Goal: Information Seeking & Learning: Find specific fact

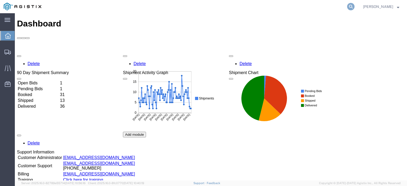
click at [354, 6] on icon at bounding box center [350, 6] width 7 height 7
paste input "9811465"
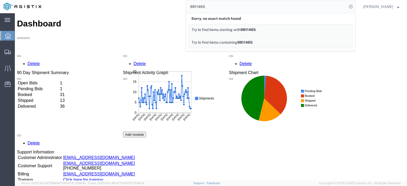
click at [206, 8] on input "9811465" at bounding box center [266, 6] width 161 height 13
paste input "56439787"
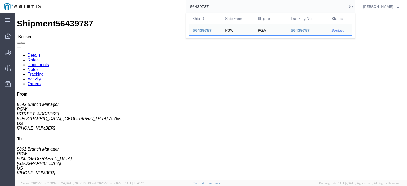
click div "Ship From PGW (5642 Branch Manager) 5642 [STREET_ADDRESS] [PHONE_NUMBER] [EMAIL…"
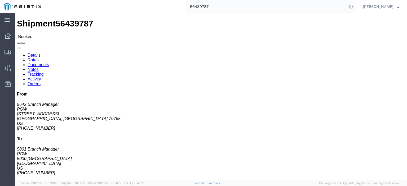
drag, startPoint x: 3, startPoint y: 83, endPoint x: 62, endPoint y: 88, distance: 59.5
click div "Ship From PGW (5642 Branch Manager) [STREET_ADDRESS] [PHONE_NUMBER] [EMAIL_ADDR…"
copy address "[EMAIL_ADDRESS][DOMAIN_NAME]"
drag, startPoint x: 76, startPoint y: 83, endPoint x: 139, endPoint y: 83, distance: 62.7
click div "Ship To PGW (5801 Branch Manager) 5801 5000 South Freeway Fort Worth, TX 76115 …"
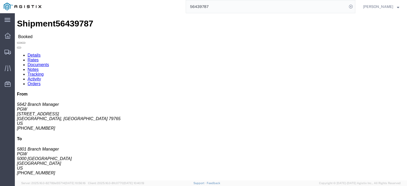
copy address "5801freight@pgwautoglass.com"
click at [210, 7] on input "56439787" at bounding box center [266, 6] width 161 height 13
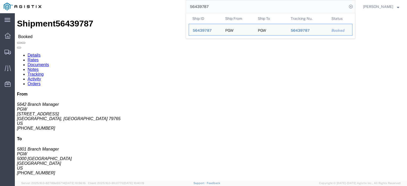
click at [210, 7] on input "56439787" at bounding box center [266, 6] width 161 height 13
click at [210, 4] on input "56439787" at bounding box center [266, 6] width 161 height 13
paste input "6053"
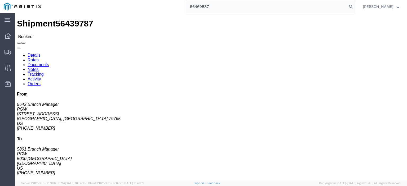
type input "56460537"
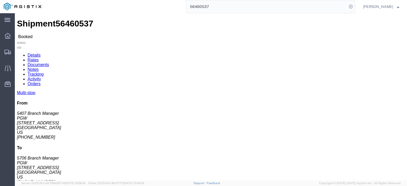
scroll to position [53, 0]
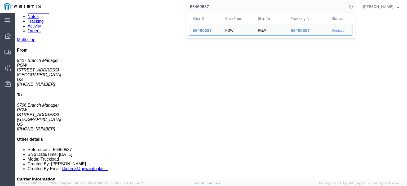
drag, startPoint x: 179, startPoint y: 94, endPoint x: 225, endPoint y: 94, distance: 46.8
click div "Email: phoenixdc@pgwag.com"
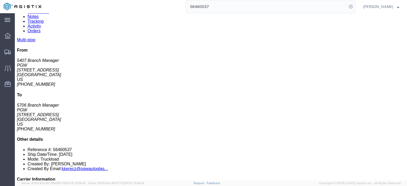
copy div "phoenixdc@pgwag.com"
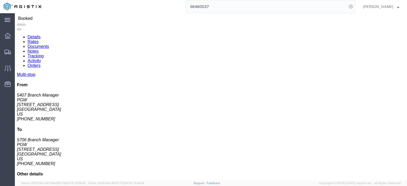
scroll to position [0, 0]
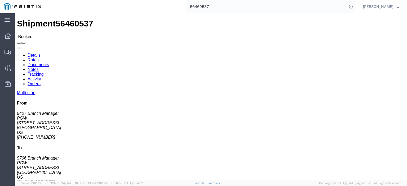
drag, startPoint x: 75, startPoint y: 78, endPoint x: 109, endPoint y: 77, distance: 33.6
click div "Ship To PGW (5706 Branch Manager) 5706 2621 Comanche Rd NE Albuquerque, NM 8710…"
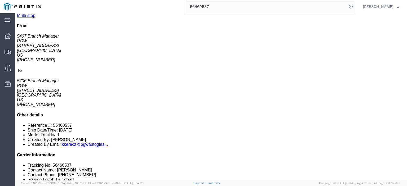
scroll to position [106, 0]
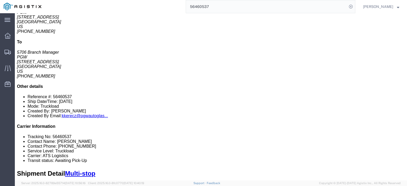
drag, startPoint x: 188, startPoint y: 46, endPoint x: 195, endPoint y: 45, distance: 6.7
click div "Phone Nu.: 915-532-3208"
drag, startPoint x: 187, startPoint y: 45, endPoint x: 211, endPoint y: 45, distance: 23.6
click div "Phone Nu.: 915-532-3208"
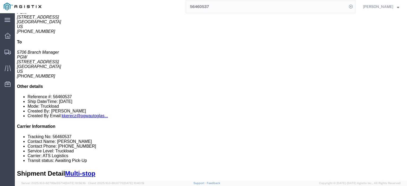
copy div "915-532-3208"
drag, startPoint x: 146, startPoint y: 87, endPoint x: 164, endPoint y: 85, distance: 18.1
click span "36,092.00"
copy span "36,092.00"
click div "1106 E Overland Ave ST, El Paso, TX, 79901, US"
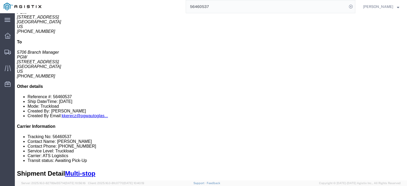
drag, startPoint x: 60, startPoint y: 62, endPoint x: 96, endPoint y: 63, distance: 36.0
click div "2621 Comanche Rd NE, Albuquerque, NM, 87107, US"
copy div "2621 Comanche Rd NE"
drag, startPoint x: 188, startPoint y: 57, endPoint x: 213, endPoint y: 57, distance: 24.9
click div "Phone Nu.: 505-883-1974"
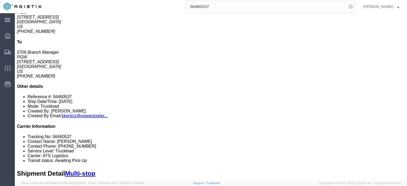
copy div "505-883-1974"
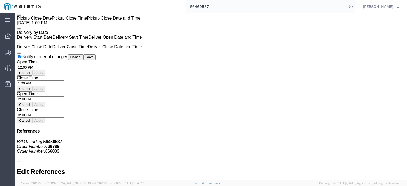
scroll to position [423, 0]
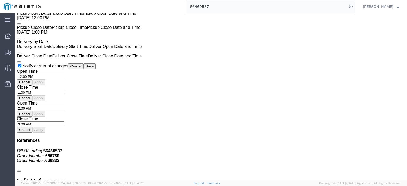
drag, startPoint x: 132, startPoint y: 86, endPoint x: 172, endPoint y: 66, distance: 44.9
click div "21 x Your Packaging"
copy h4 "21 x Your Packaging"
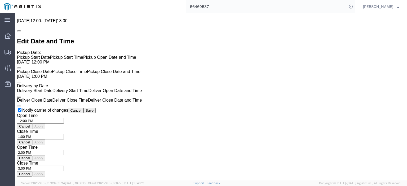
scroll to position [344, 0]
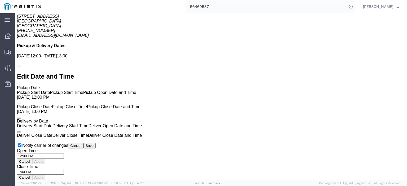
click link "Notes"
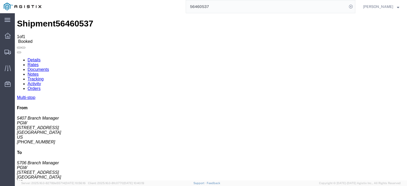
click at [32, 58] on link "Details" at bounding box center [34, 60] width 13 height 4
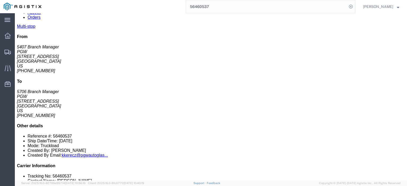
scroll to position [106, 0]
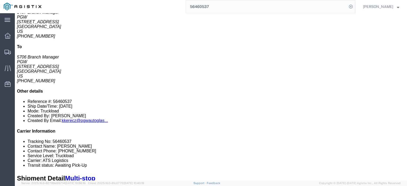
click link "Rates"
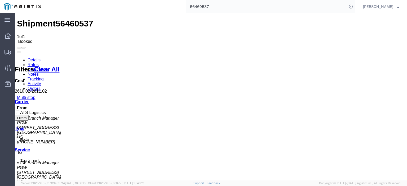
click at [27, 89] on span "2610.02" at bounding box center [22, 91] width 15 height 4
click at [58, 19] on span "56460537" at bounding box center [75, 24] width 38 height 10
copy span "56460537"
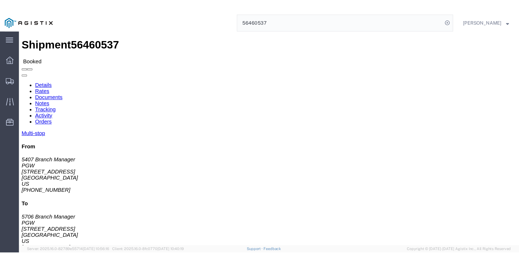
scroll to position [53, 0]
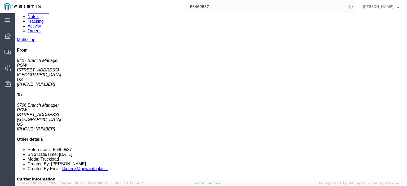
drag, startPoint x: 187, startPoint y: 100, endPoint x: 213, endPoint y: 100, distance: 25.4
click div "Phone Nu.: 915-532-3208"
copy div "915-532-3208"
